Goal: Task Accomplishment & Management: Manage account settings

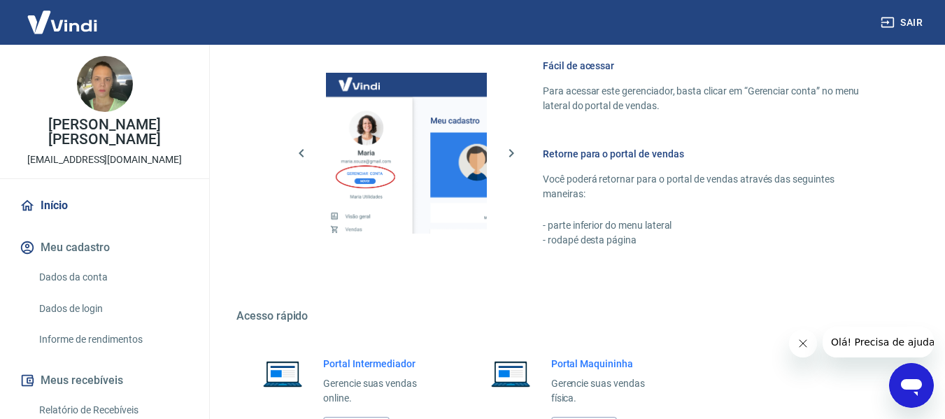
scroll to position [729, 0]
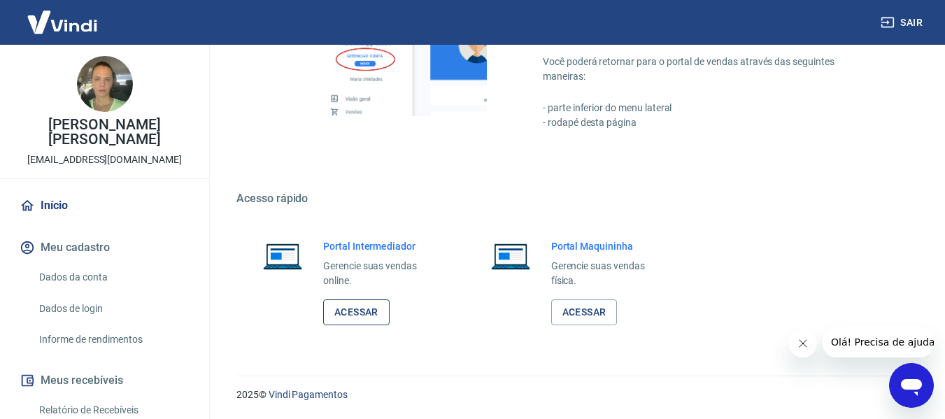
click at [368, 323] on link "Acessar" at bounding box center [356, 312] width 66 height 26
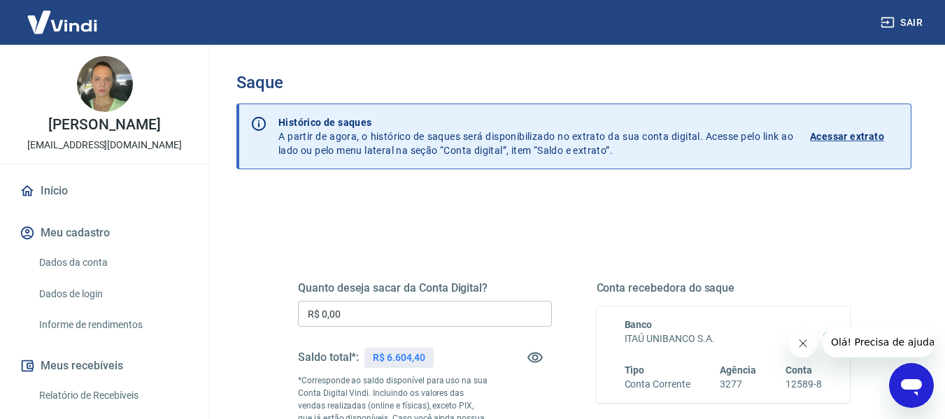
click at [478, 316] on input "R$ 0,00" at bounding box center [425, 314] width 254 height 26
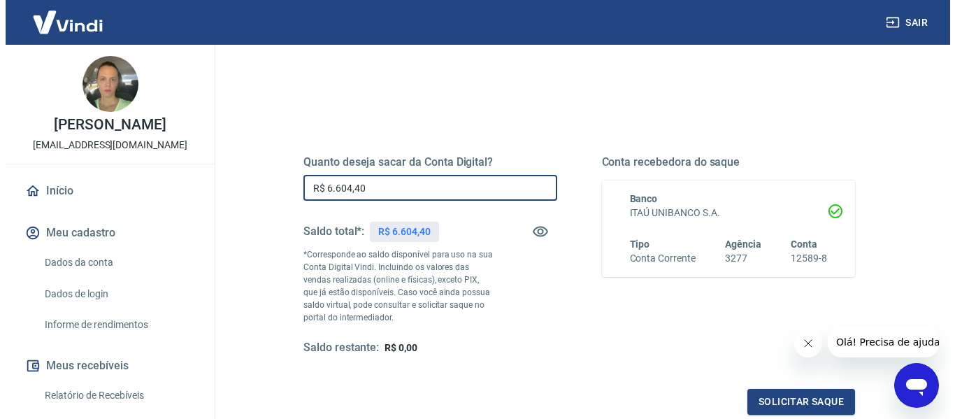
scroll to position [280, 0]
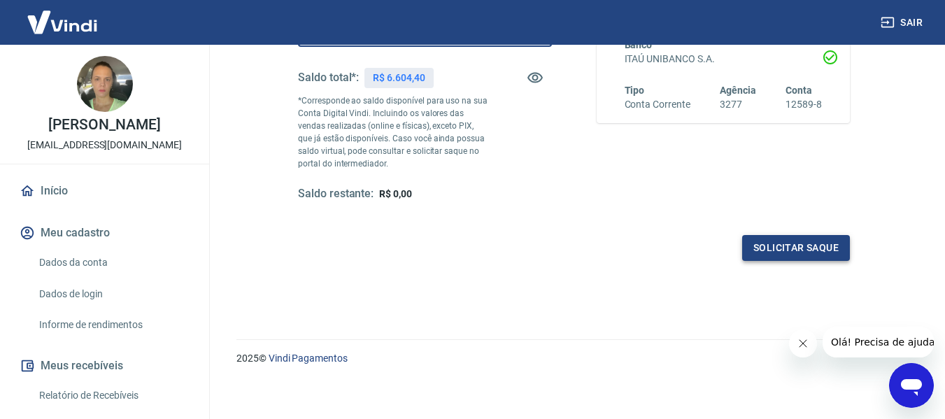
type input "R$ 6.604,40"
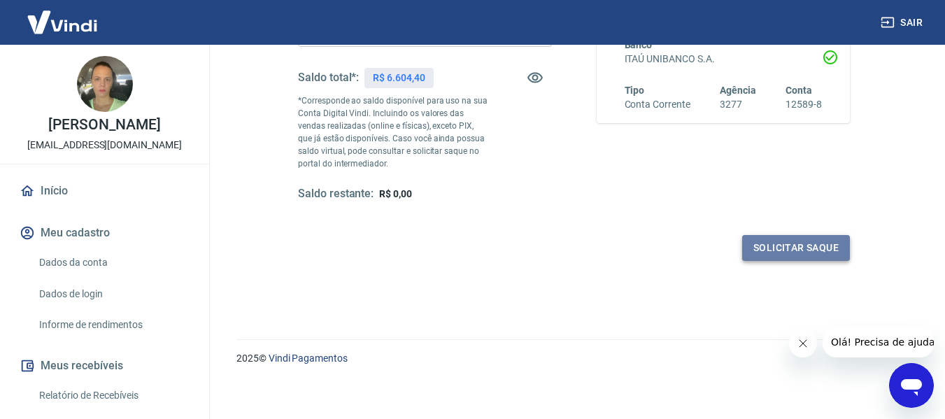
click at [808, 254] on button "Solicitar saque" at bounding box center [796, 248] width 108 height 26
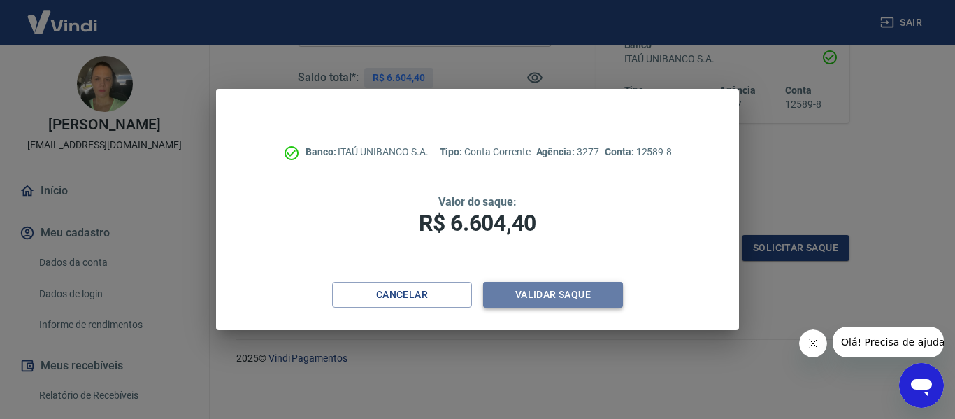
click at [606, 297] on button "Validar saque" at bounding box center [553, 295] width 140 height 26
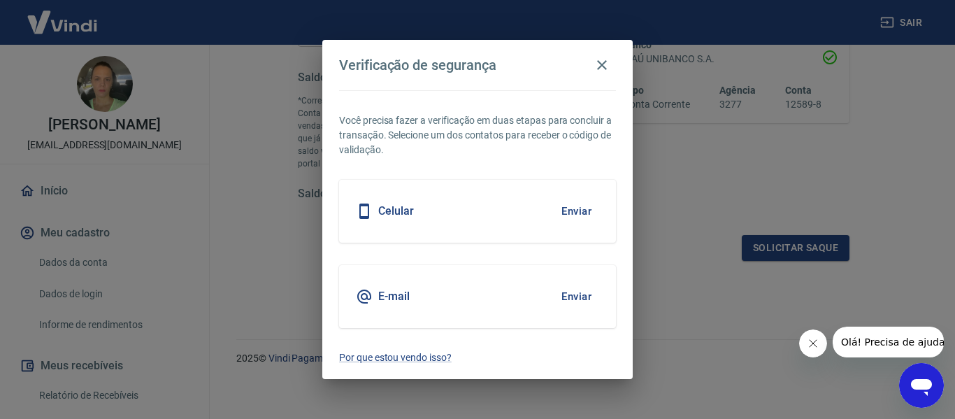
click at [407, 298] on h5 "E-mail" at bounding box center [393, 297] width 31 height 14
click at [403, 300] on h5 "E-mail" at bounding box center [393, 297] width 31 height 14
click at [579, 298] on button "Enviar" at bounding box center [576, 296] width 45 height 29
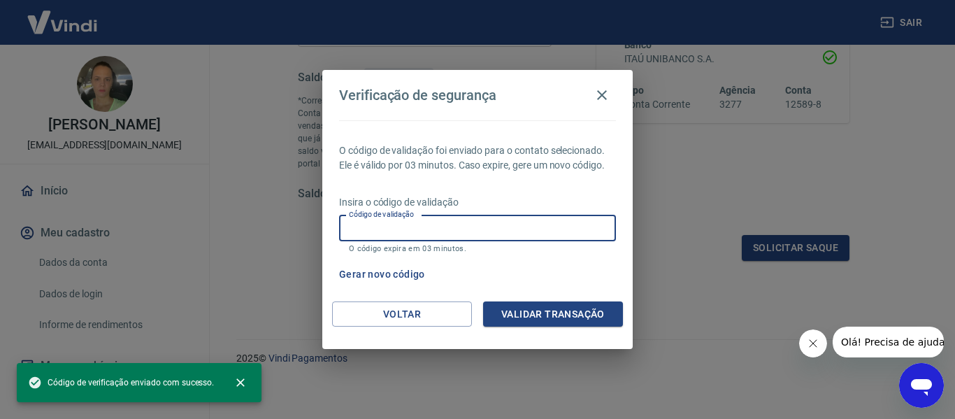
click at [460, 229] on input "Código de validação" at bounding box center [477, 228] width 277 height 26
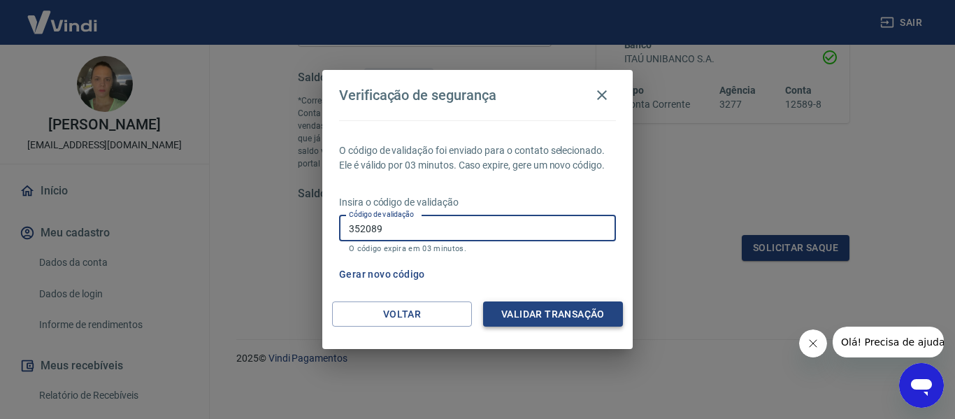
type input "352089"
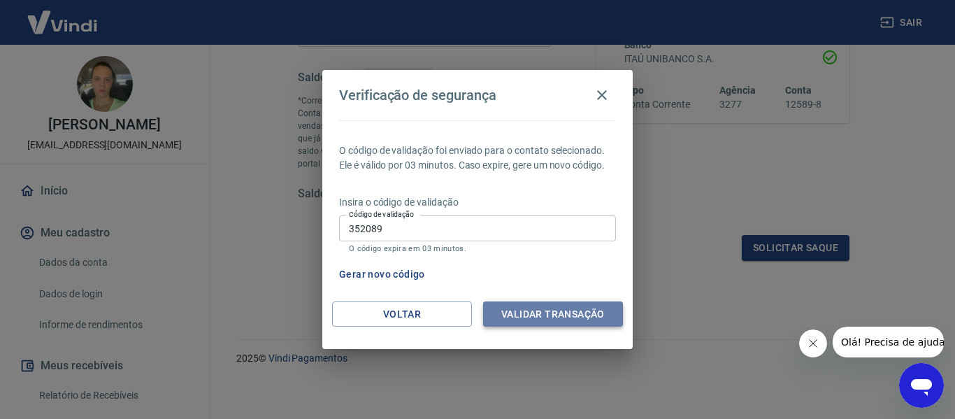
click at [522, 310] on button "Validar transação" at bounding box center [553, 314] width 140 height 26
